Goal: Information Seeking & Learning: Check status

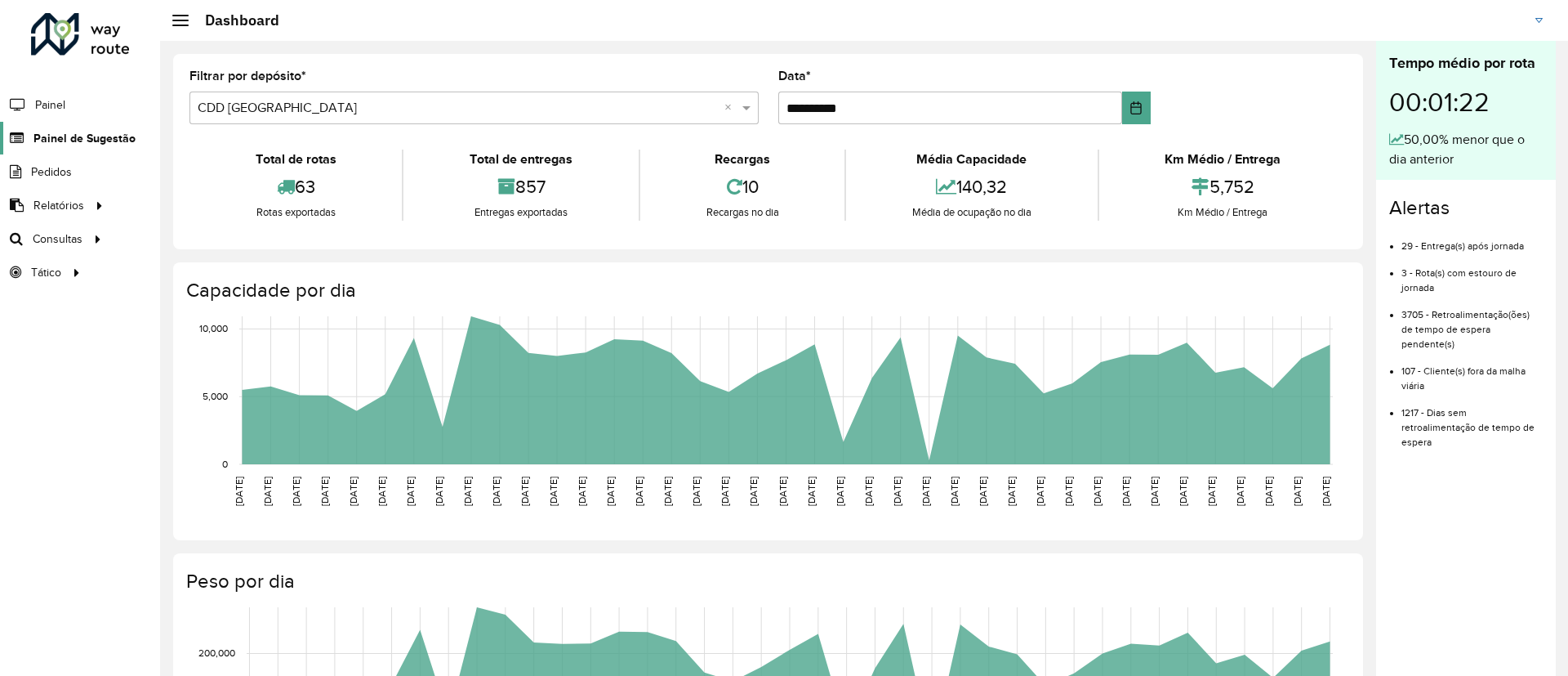
click at [43, 147] on link "Painel de Sugestão" at bounding box center [67, 137] width 135 height 32
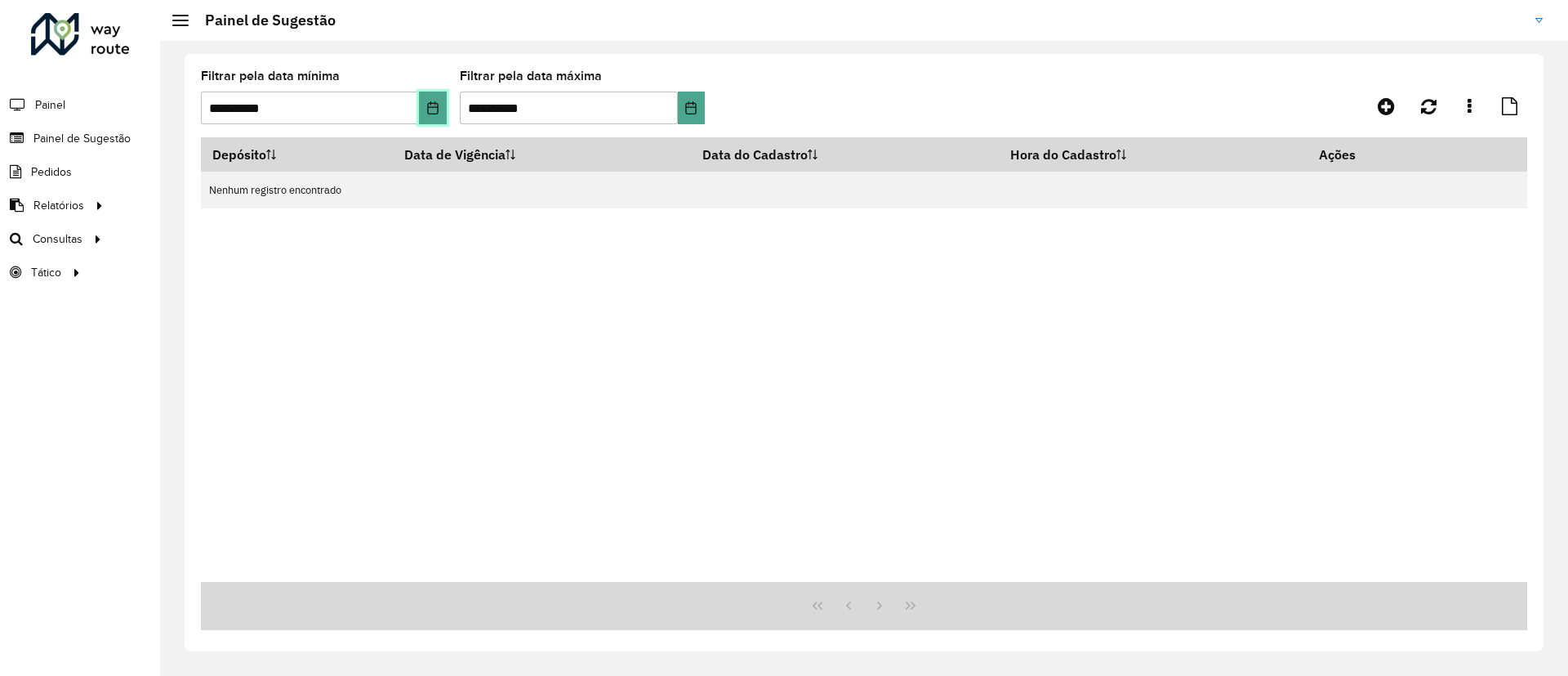
click at [433, 109] on icon "Choose Date" at bounding box center [433, 108] width 13 height 13
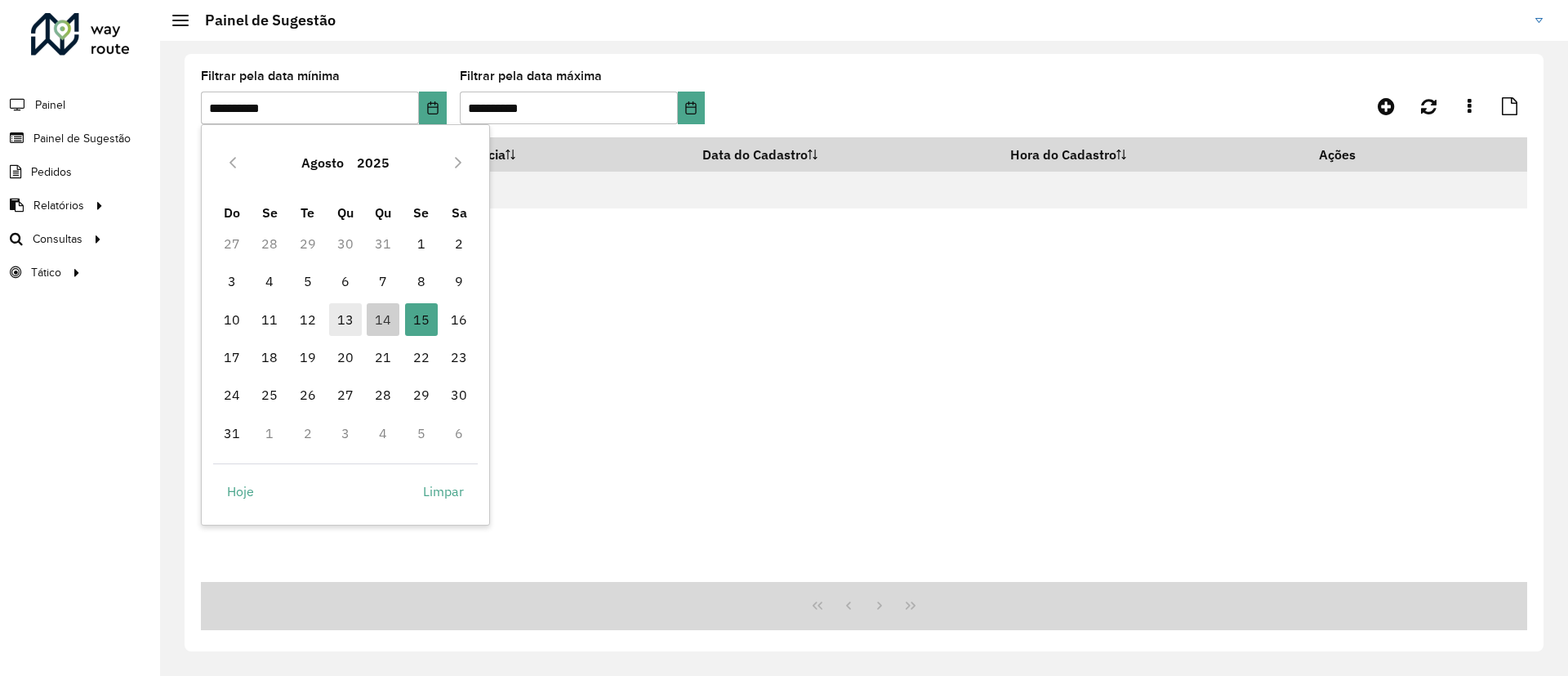
click at [347, 326] on span "13" at bounding box center [345, 320] width 32 height 32
type input "**********"
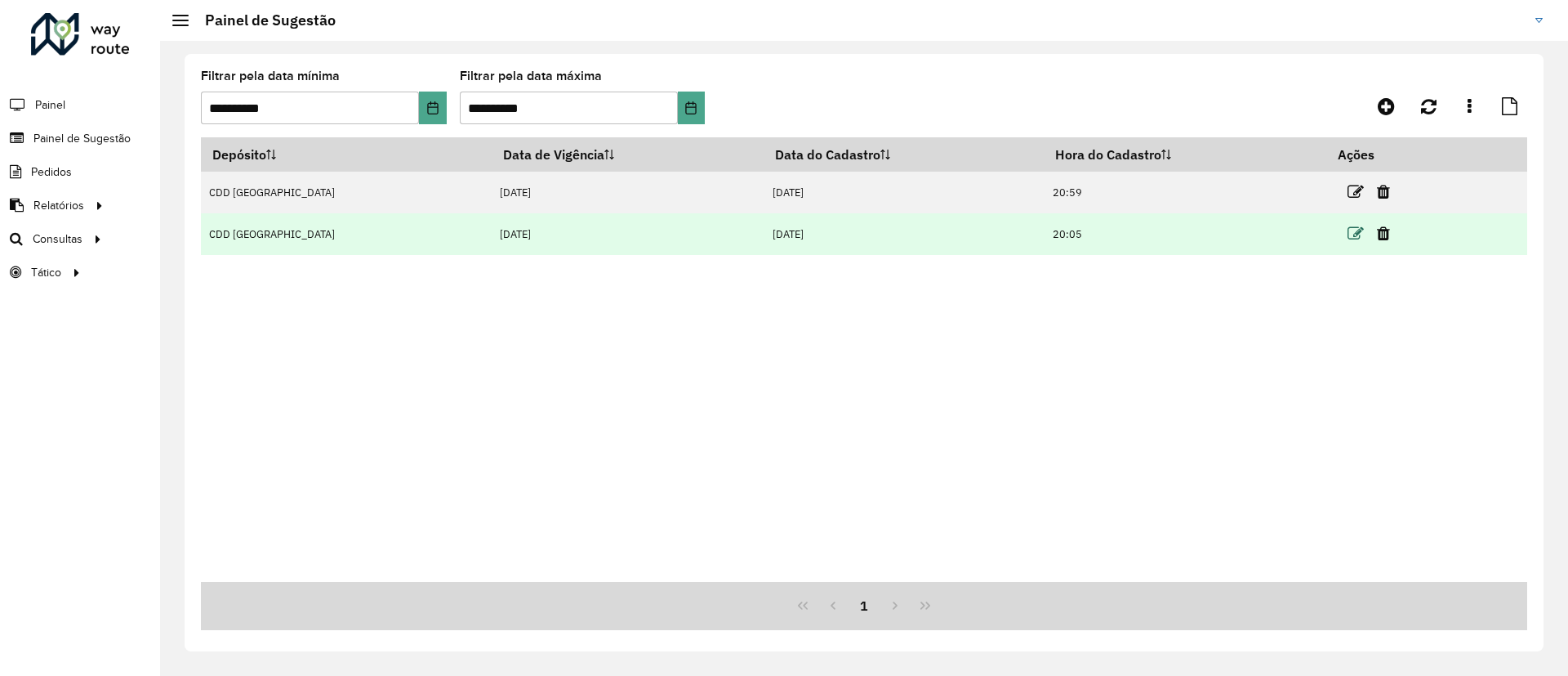
click at [1347, 239] on icon at bounding box center [1355, 233] width 16 height 16
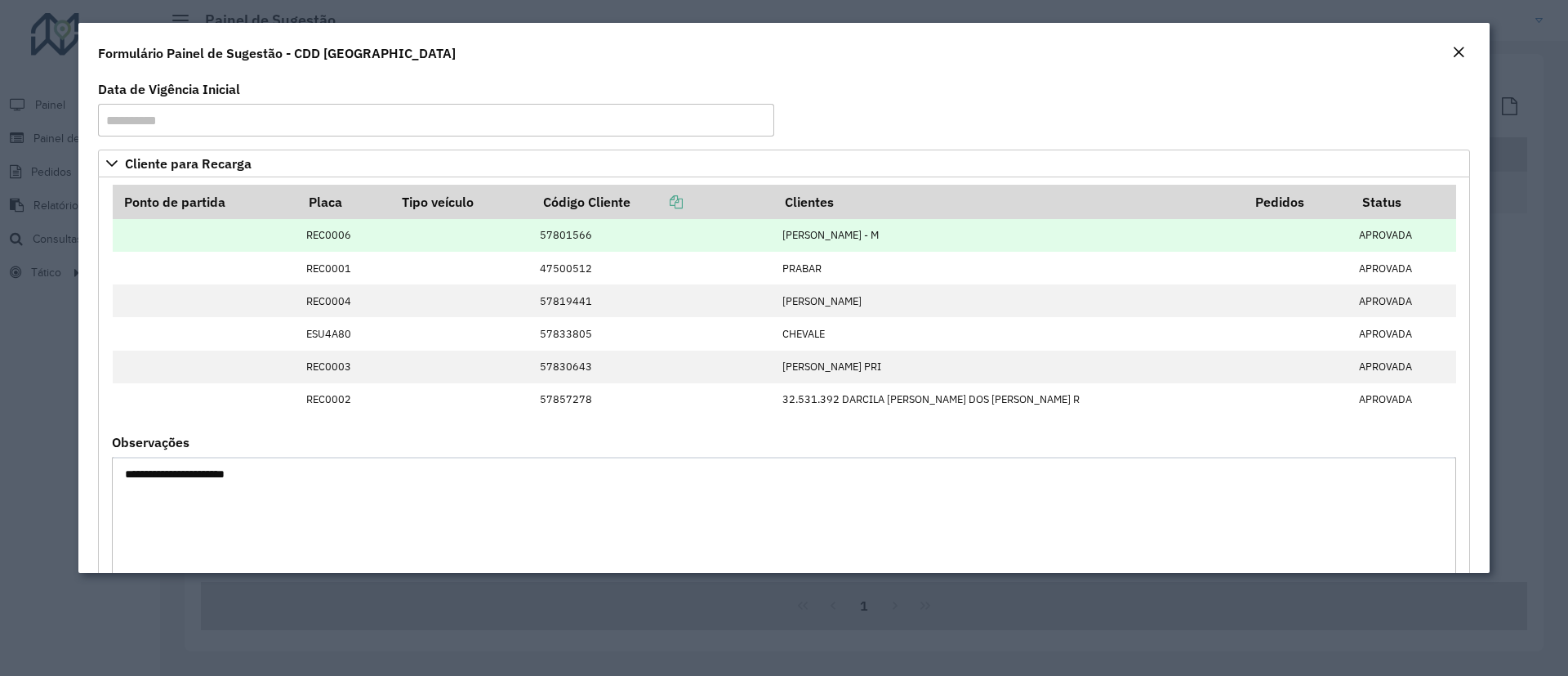
click at [909, 233] on td "[PERSON_NAME] - M" at bounding box center [1009, 235] width 470 height 32
